Goal: Navigation & Orientation: Find specific page/section

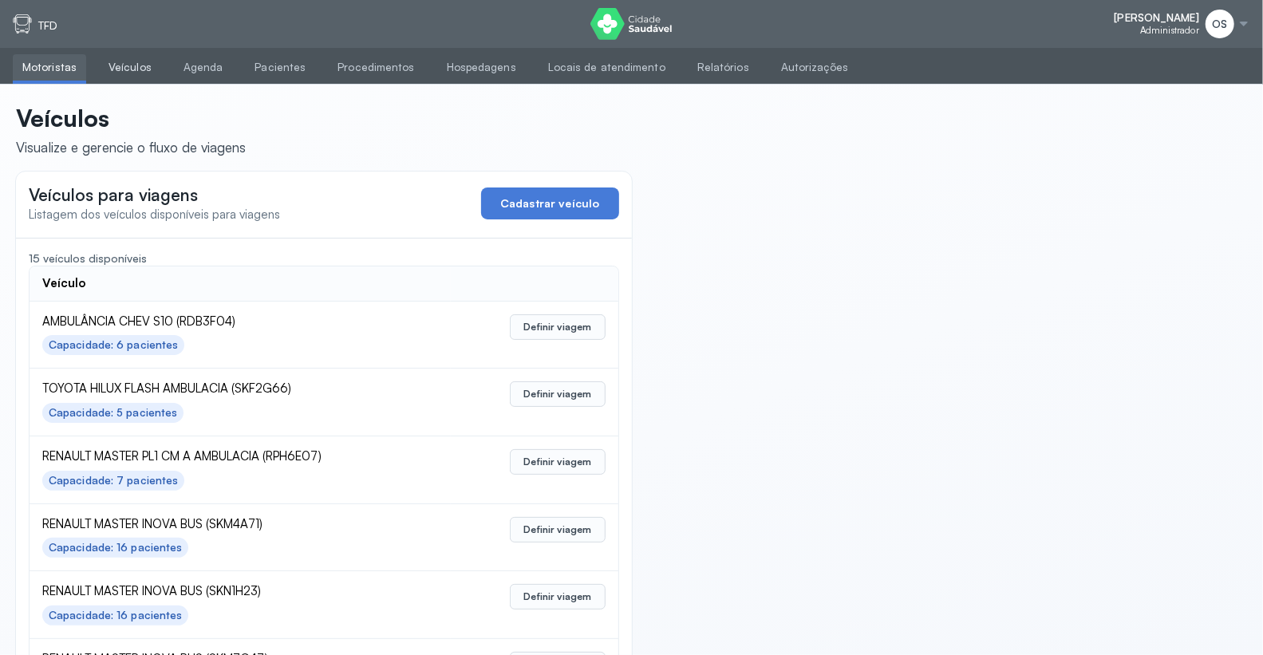
click at [116, 68] on link "Veículos" at bounding box center [130, 67] width 62 height 26
click at [181, 65] on link "Agenda" at bounding box center [203, 67] width 59 height 26
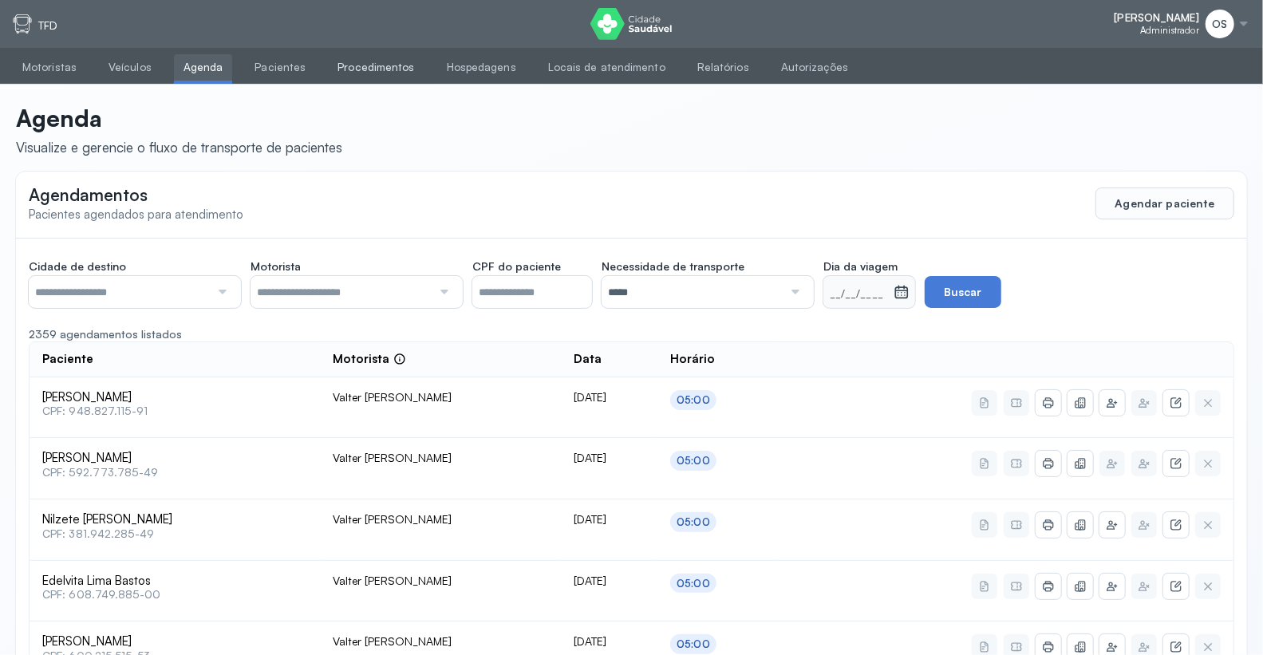
click at [357, 69] on link "Procedimentos" at bounding box center [376, 67] width 96 height 26
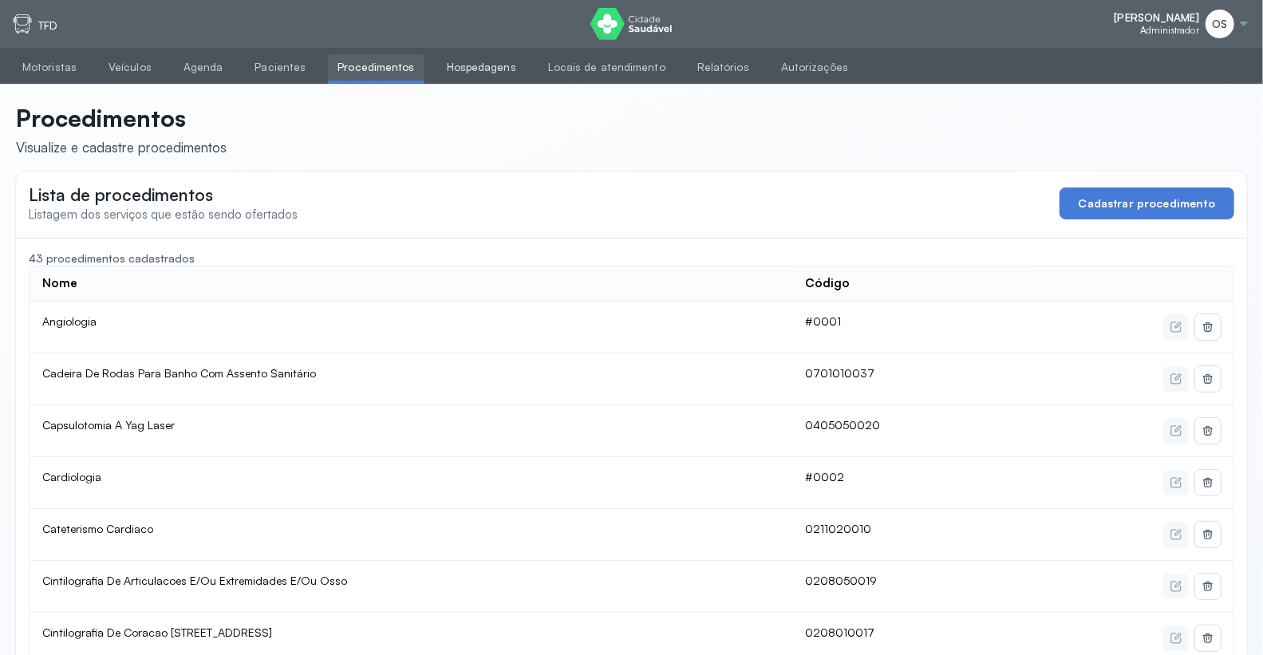
click at [467, 68] on link "Hospedagens" at bounding box center [481, 67] width 89 height 26
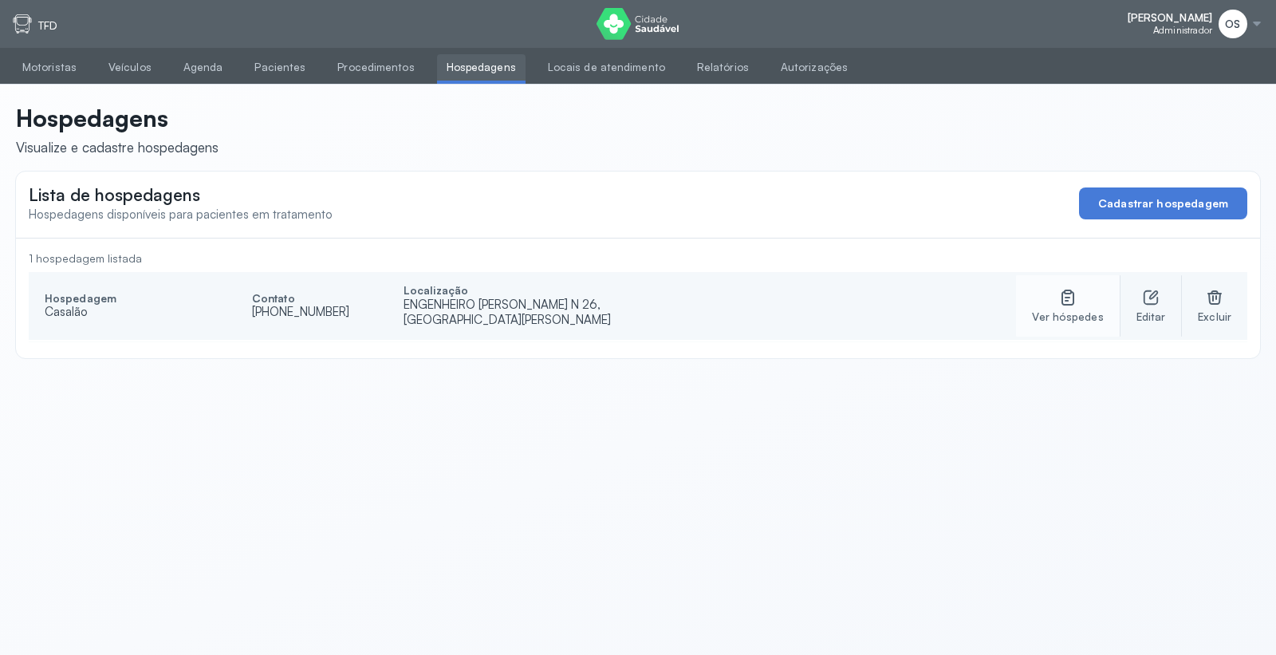
click at [1073, 301] on icon at bounding box center [1068, 297] width 19 height 19
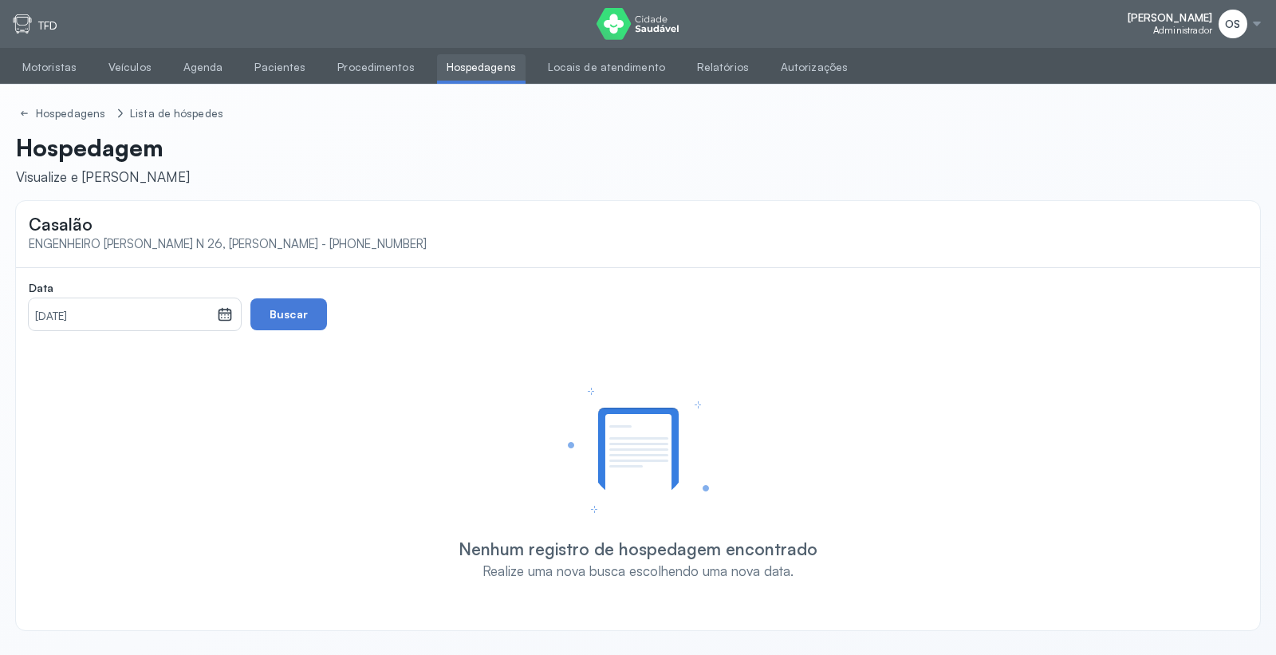
click at [466, 53] on ul "Motoristas Veículos Agenda Pacientes Procedimentos Hospedagens Locais de atendi…" at bounding box center [638, 66] width 1276 height 37
click at [463, 65] on link "Hospedagens" at bounding box center [481, 67] width 89 height 26
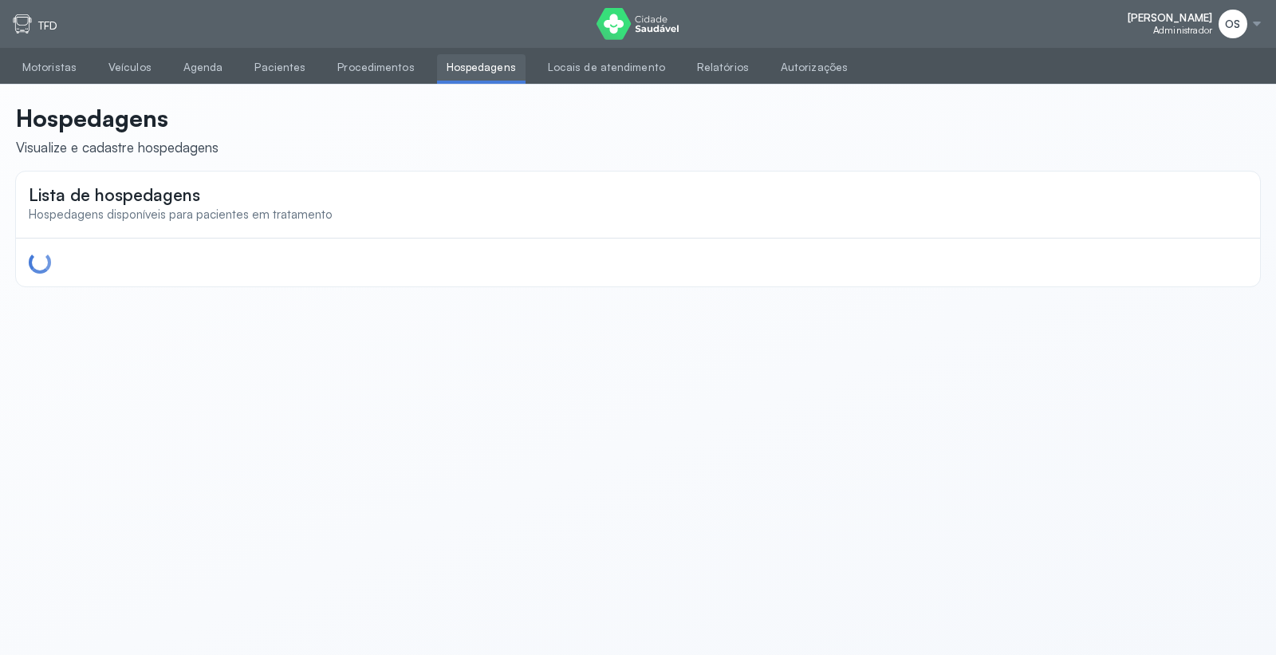
click at [463, 65] on link "Hospedagens" at bounding box center [481, 67] width 89 height 26
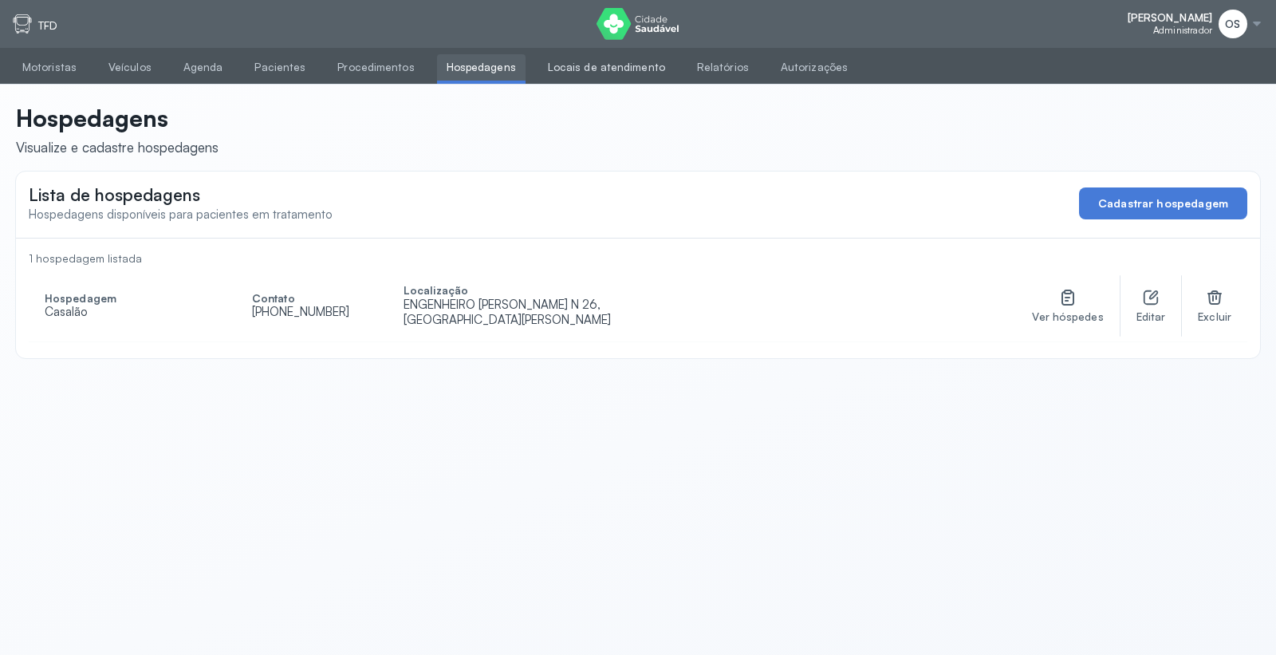
click at [562, 61] on link "Locais de atendimento" at bounding box center [606, 67] width 136 height 26
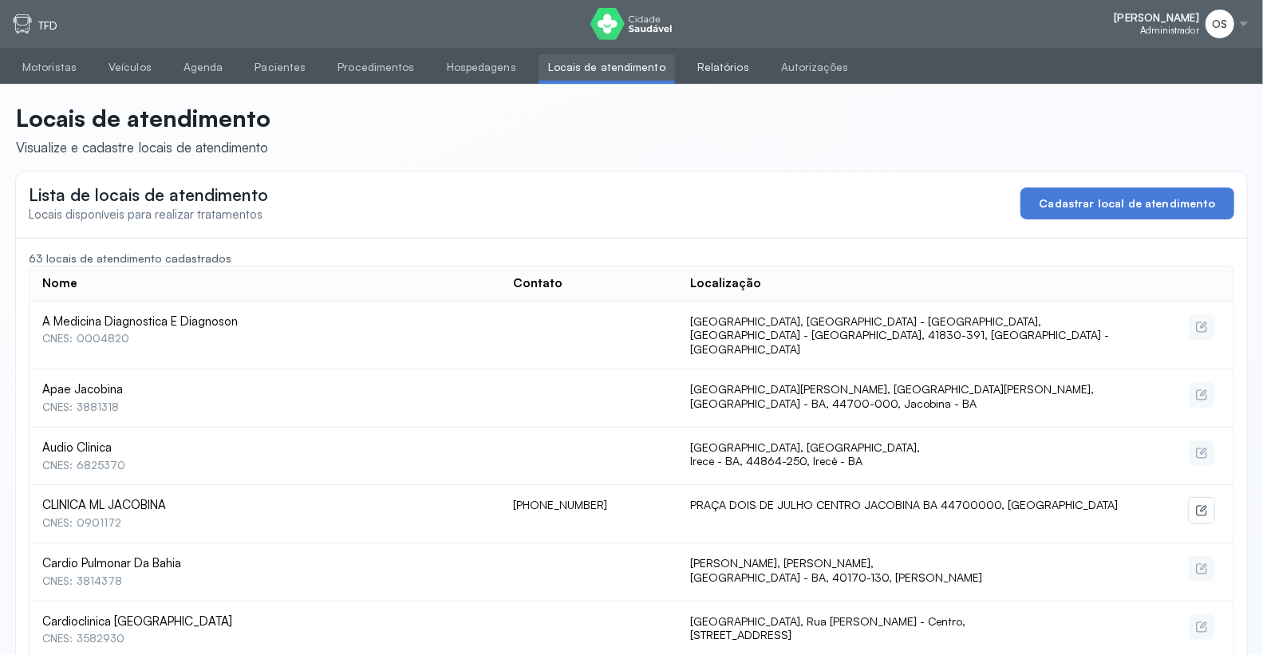
click at [707, 69] on link "Relatórios" at bounding box center [723, 67] width 71 height 26
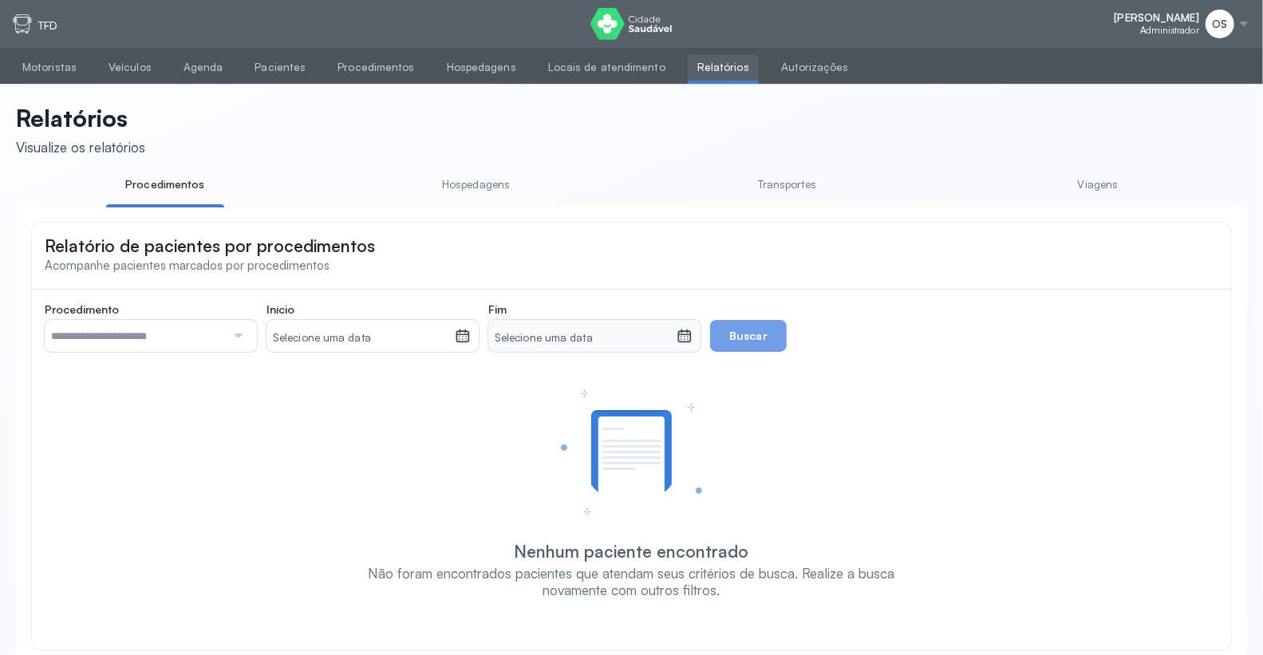
click at [1098, 186] on link "Viagens" at bounding box center [1098, 185] width 118 height 26
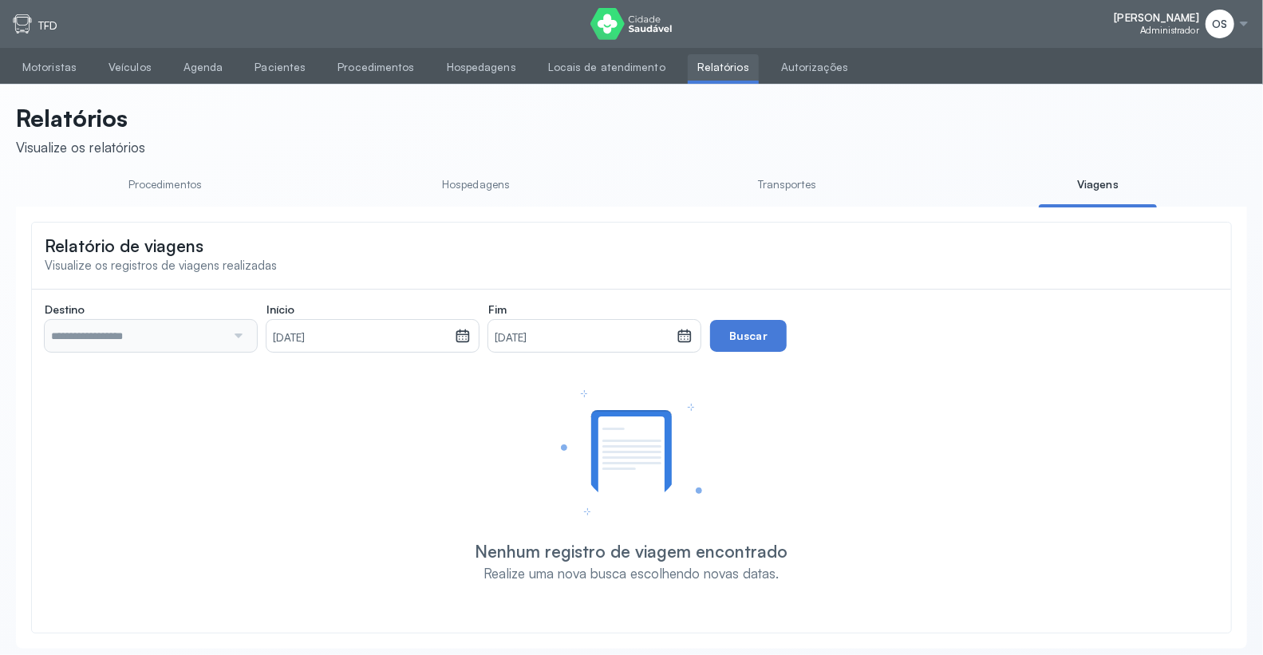
type input "**********"
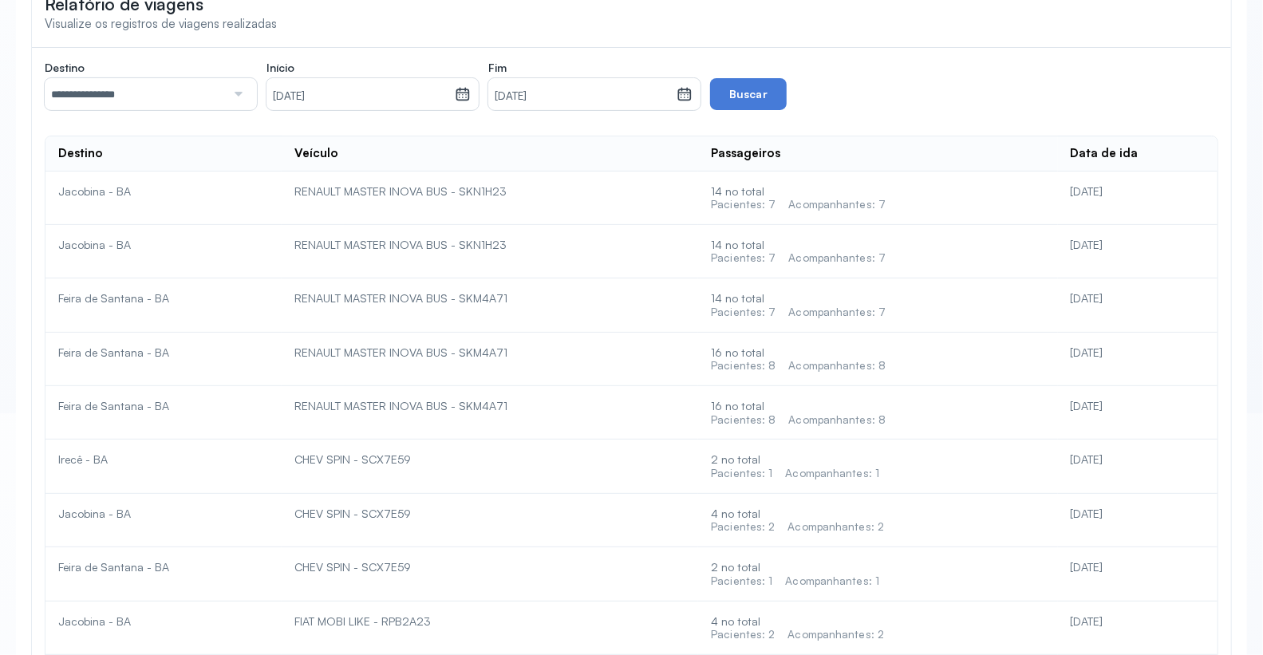
scroll to position [266, 0]
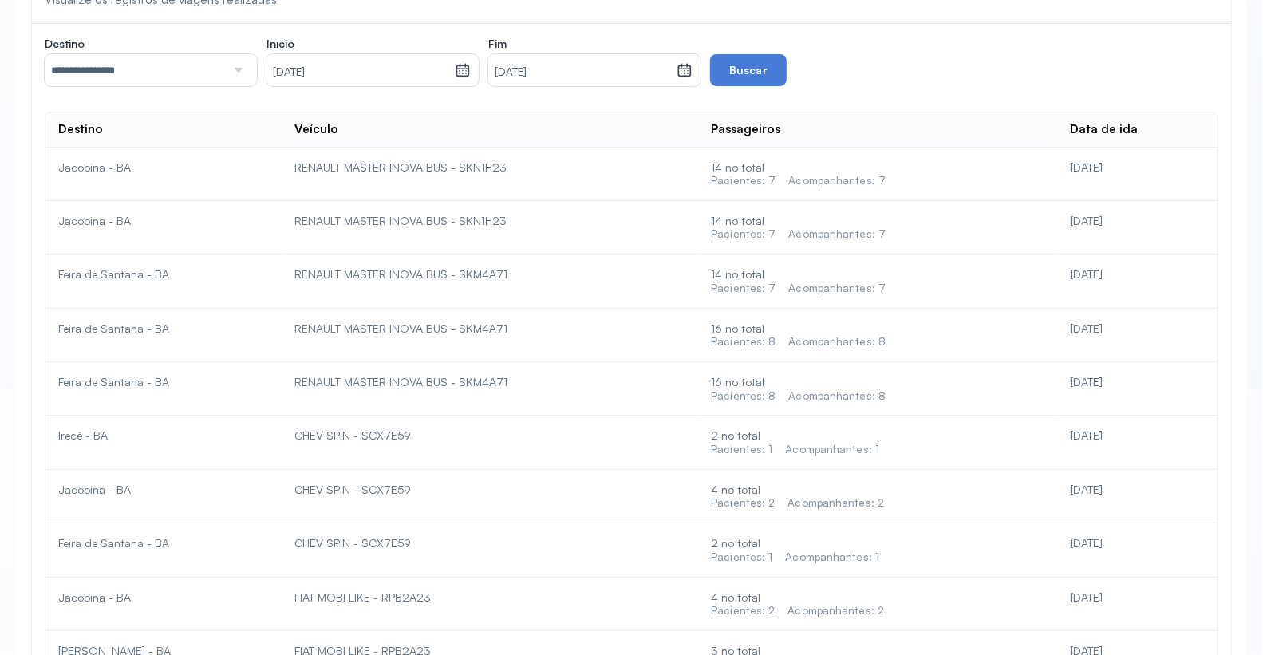
click at [890, 177] on span "Pacientes: 7 Acompanhantes: 7" at bounding box center [877, 181] width 333 height 14
drag, startPoint x: 1136, startPoint y: 166, endPoint x: 1031, endPoint y: 179, distance: 106.1
click at [1114, 174] on div "[DATE]" at bounding box center [1137, 167] width 134 height 14
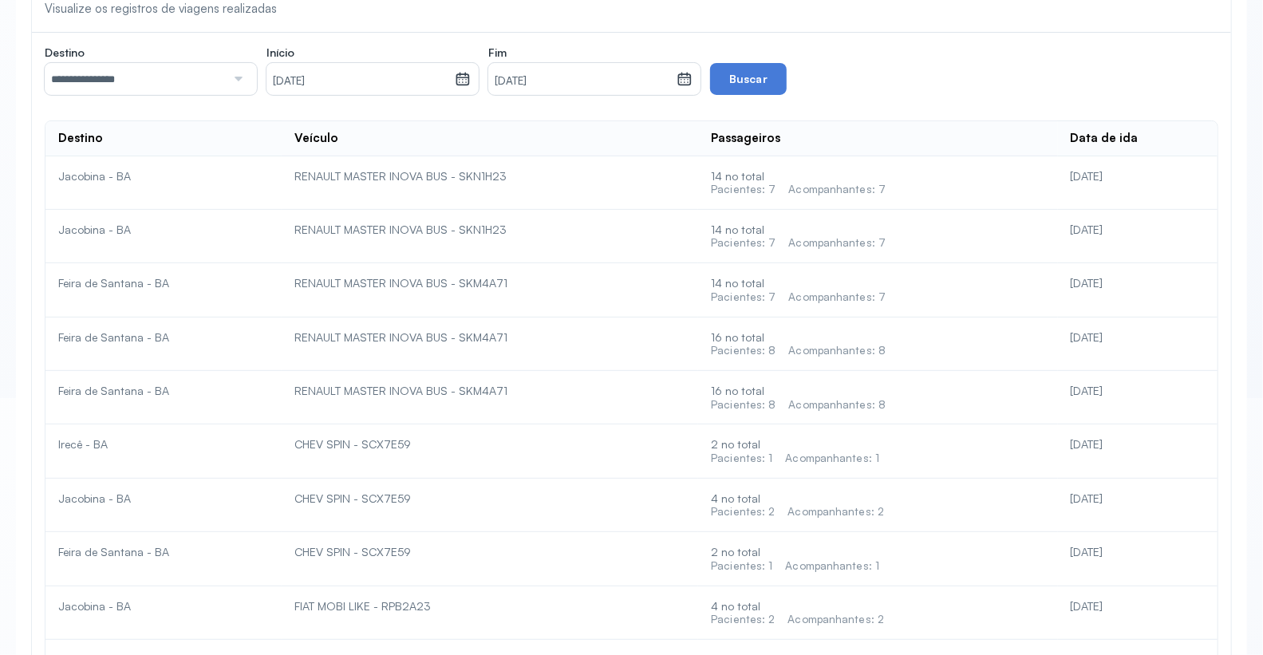
scroll to position [0, 0]
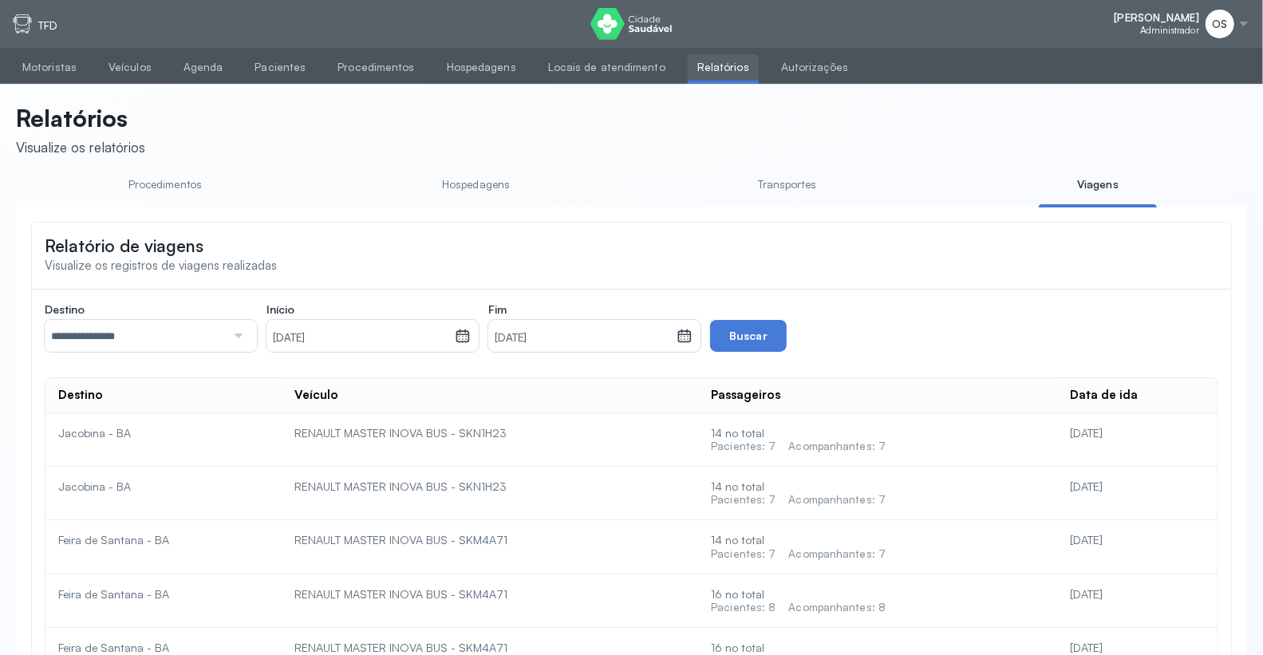
click at [1240, 14] on div "OS" at bounding box center [1227, 24] width 45 height 29
click at [1158, 93] on div "Suporte" at bounding box center [1156, 89] width 74 height 14
click at [282, 61] on link "Pacientes" at bounding box center [280, 67] width 70 height 26
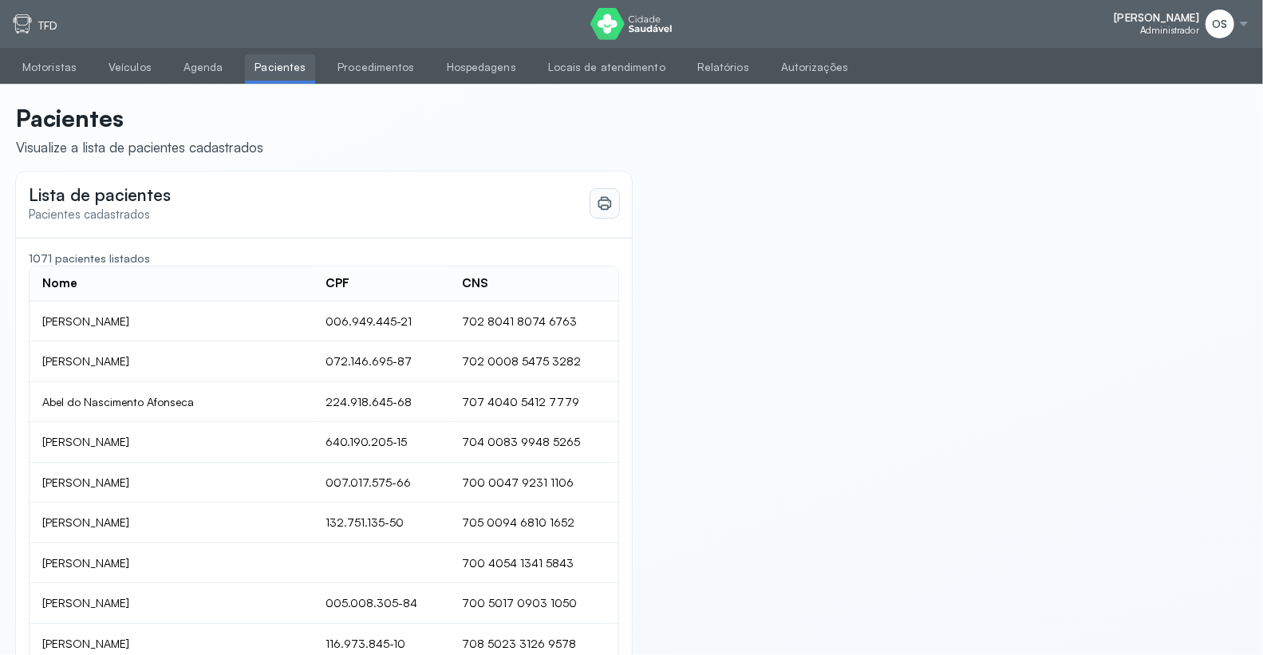
click at [605, 205] on icon at bounding box center [605, 204] width 8 height 14
click at [803, 65] on link "Autorizações" at bounding box center [814, 67] width 86 height 26
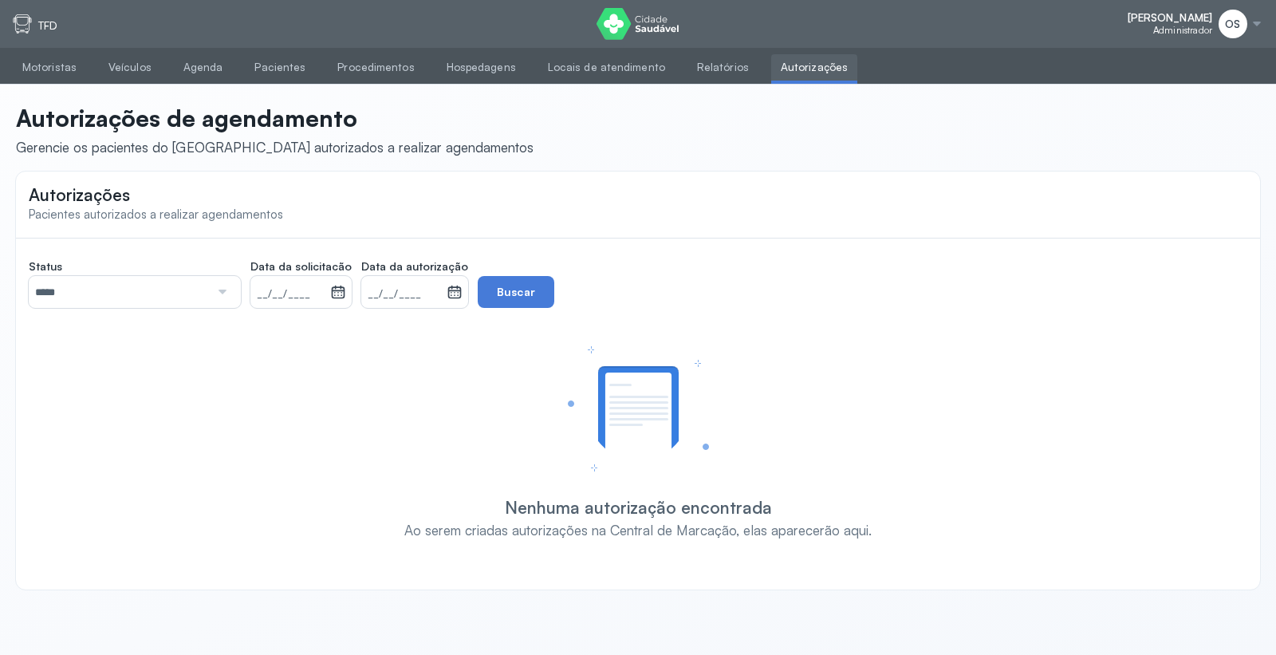
click at [220, 286] on div at bounding box center [221, 292] width 22 height 32
click at [113, 365] on div "Status ******** Todos Pendente Agendada Data da solicitacão __/__/____ [DATE] S…" at bounding box center [638, 394] width 1219 height 287
click at [332, 290] on icon at bounding box center [338, 289] width 12 height 6
click at [556, 128] on header "Autorizações de agendamento Gerencie os pacientes do [GEOGRAPHIC_DATA] autoriza…" at bounding box center [638, 130] width 1244 height 53
